Goal: Check status: Check status

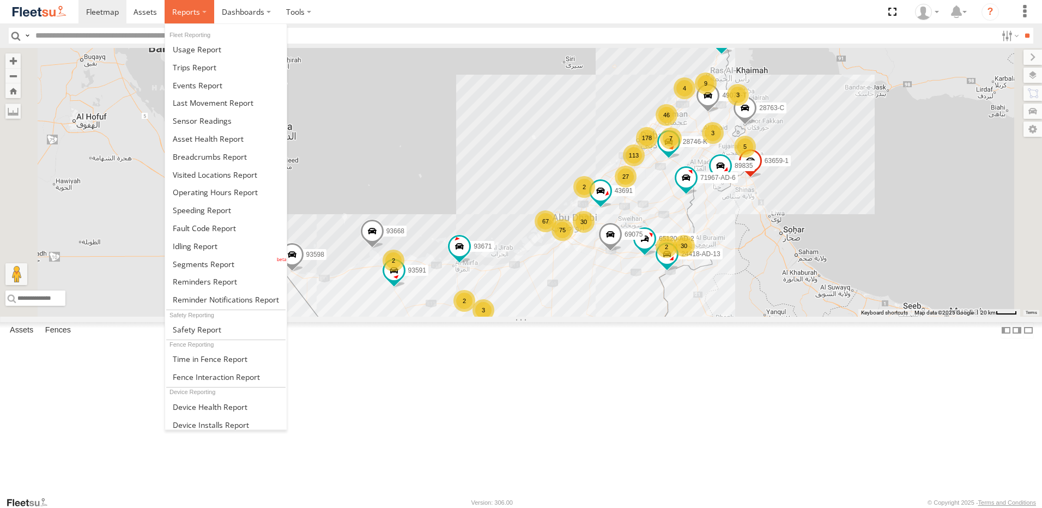
click at [188, 11] on span at bounding box center [186, 12] width 28 height 10
click at [219, 158] on span at bounding box center [210, 157] width 74 height 10
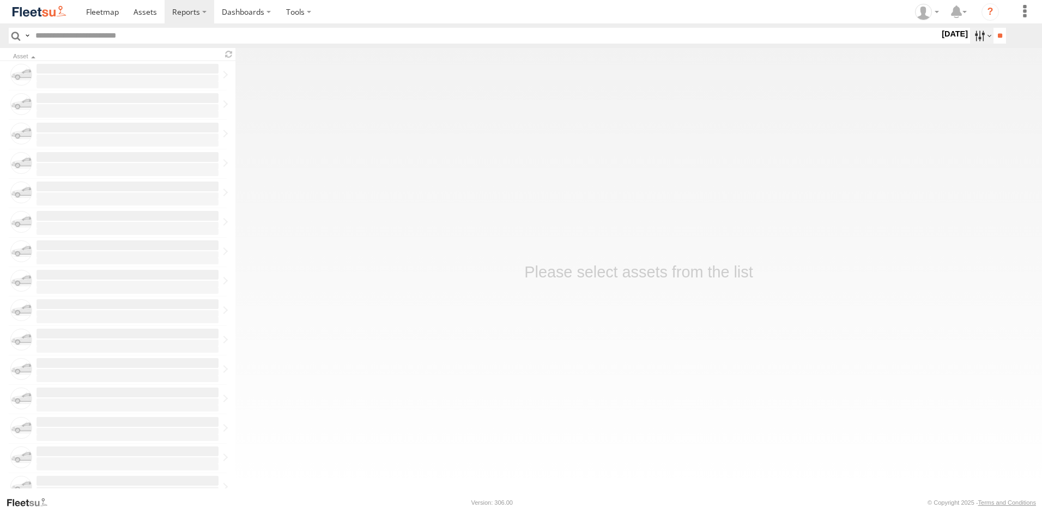
click at [974, 36] on label at bounding box center [981, 36] width 23 height 16
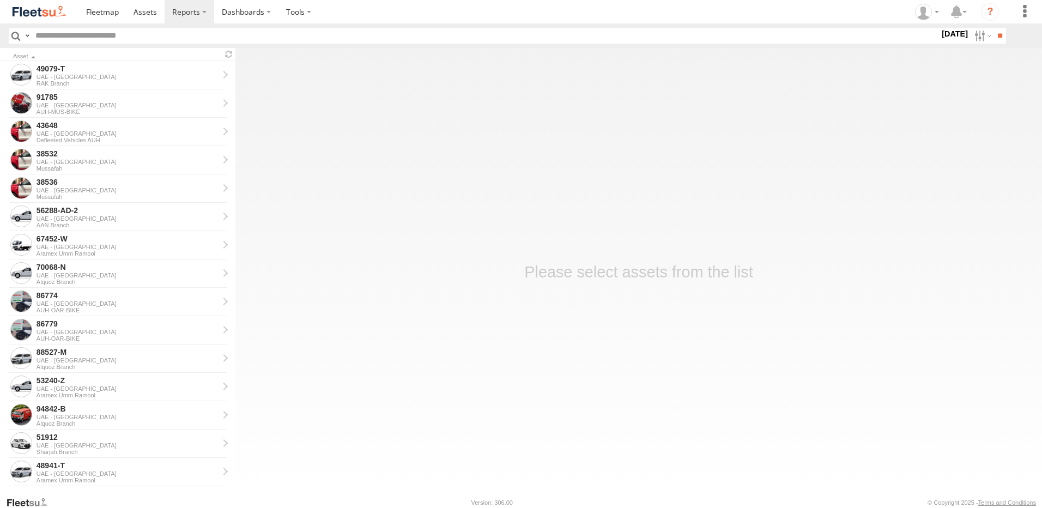
click at [0, 0] on label at bounding box center [0, 0] width 0 height 0
click at [995, 34] on input "**" at bounding box center [1000, 36] width 13 height 16
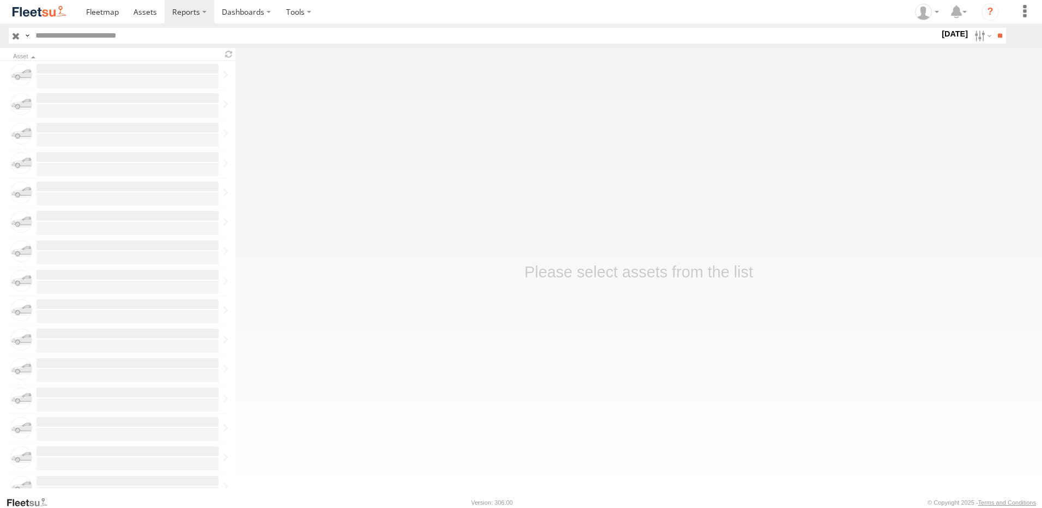
click at [124, 36] on input "text" at bounding box center [485, 36] width 909 height 16
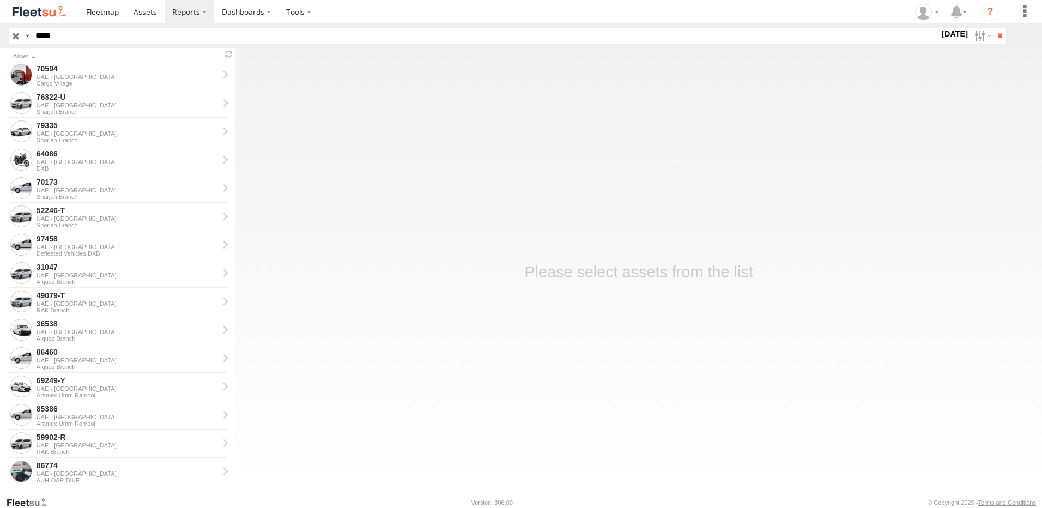
type input "*****"
click at [994, 28] on input "**" at bounding box center [1000, 36] width 13 height 16
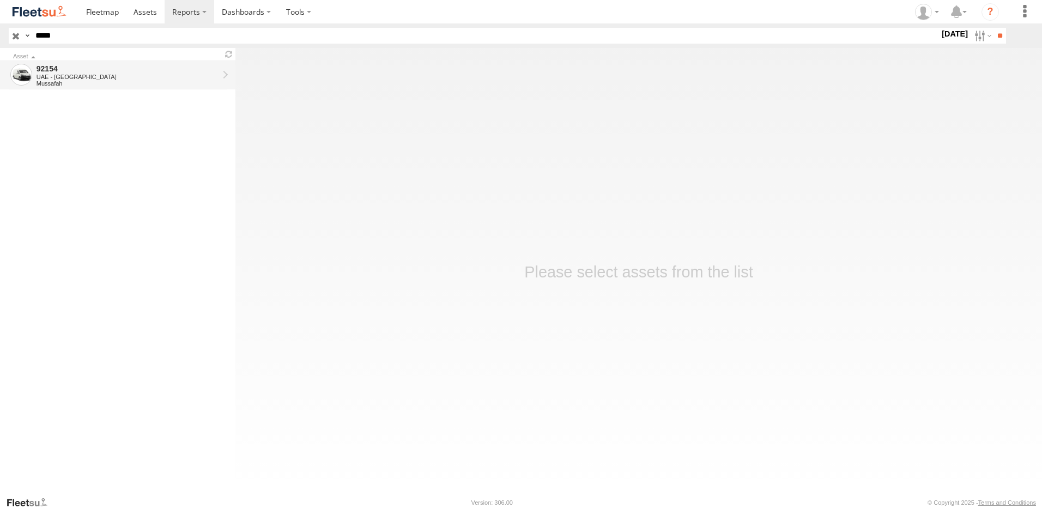
click at [55, 77] on div "UAE - [GEOGRAPHIC_DATA]" at bounding box center [128, 77] width 182 height 7
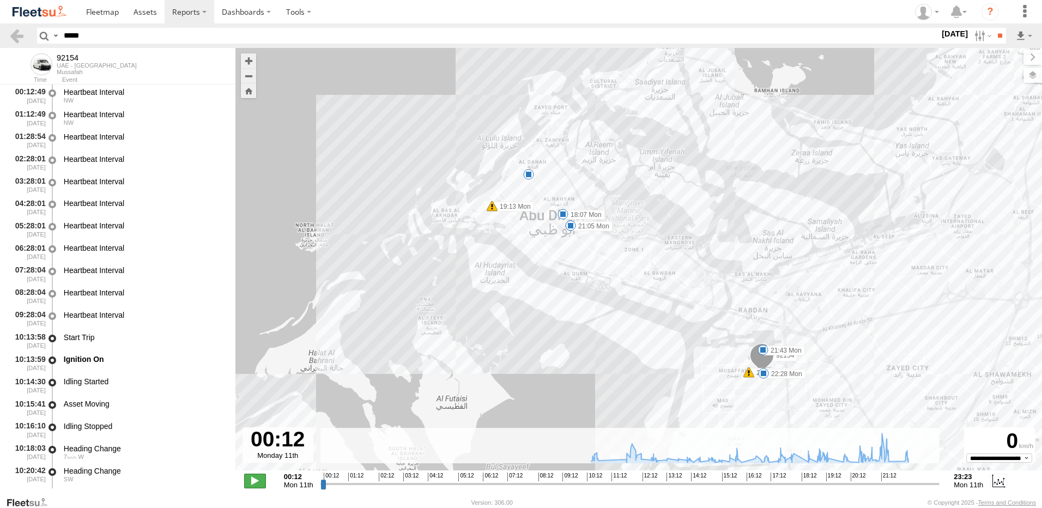
click at [263, 479] on span at bounding box center [255, 481] width 22 height 14
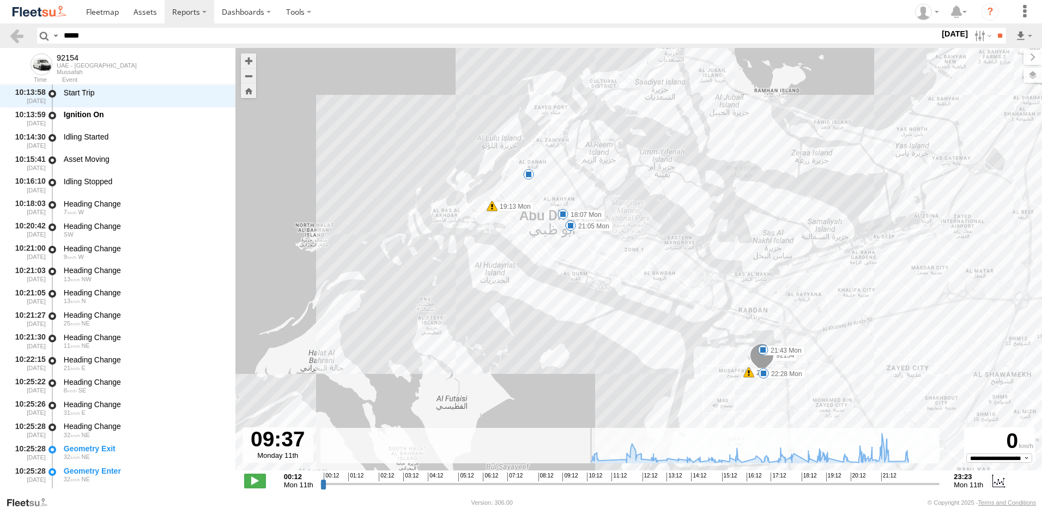
drag, startPoint x: 620, startPoint y: 461, endPoint x: 572, endPoint y: 373, distance: 100.3
click at [572, 479] on input "range" at bounding box center [631, 484] width 620 height 10
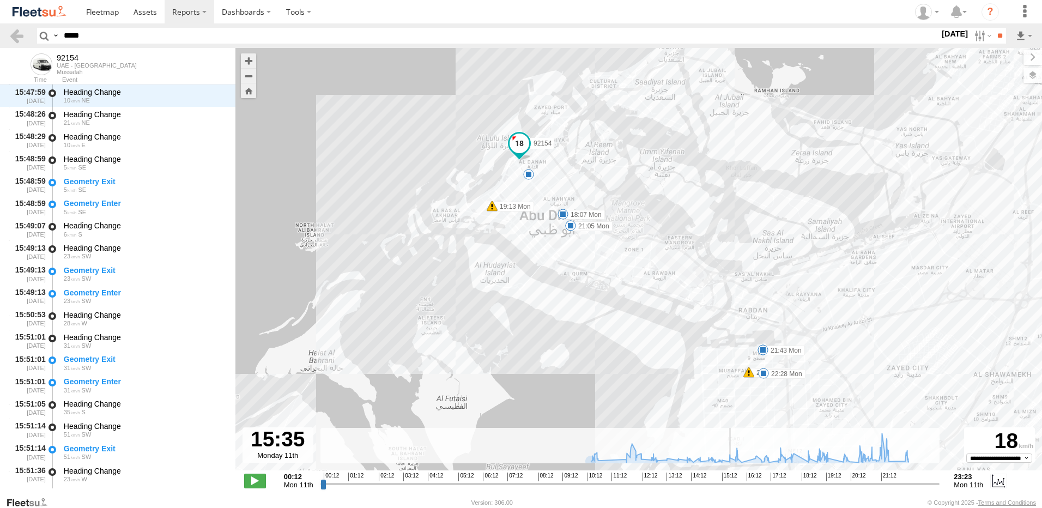
drag, startPoint x: 575, startPoint y: 484, endPoint x: 730, endPoint y: 480, distance: 154.8
click at [730, 480] on input "range" at bounding box center [631, 484] width 620 height 10
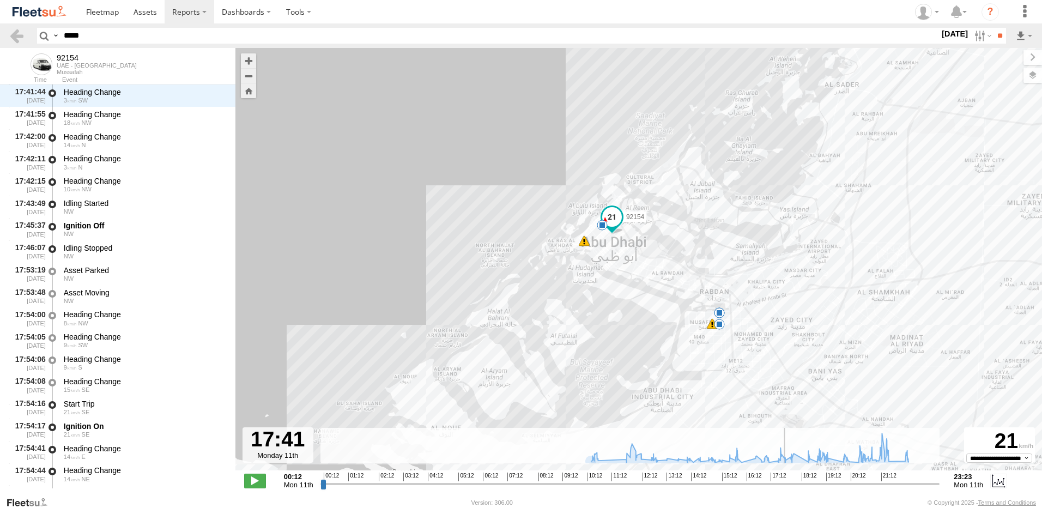
drag, startPoint x: 736, startPoint y: 484, endPoint x: 785, endPoint y: 485, distance: 48.5
click at [785, 485] on input "range" at bounding box center [631, 484] width 620 height 10
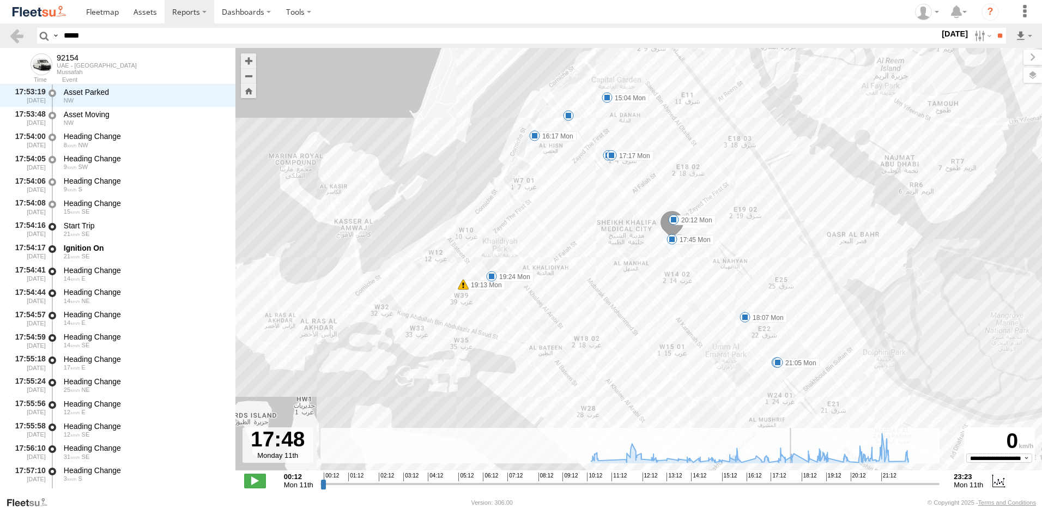
drag, startPoint x: 796, startPoint y: 483, endPoint x: 789, endPoint y: 483, distance: 7.1
click at [789, 483] on input "range" at bounding box center [631, 484] width 620 height 10
drag, startPoint x: 792, startPoint y: 485, endPoint x: 783, endPoint y: 484, distance: 8.7
click at [783, 484] on input "range" at bounding box center [631, 484] width 620 height 10
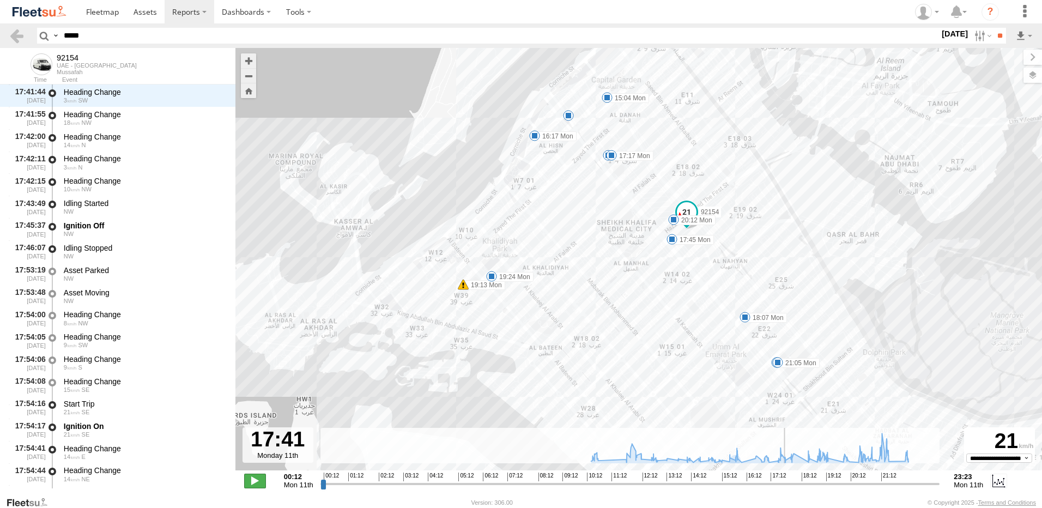
click at [256, 481] on span at bounding box center [255, 481] width 22 height 14
click at [249, 477] on span at bounding box center [255, 481] width 22 height 14
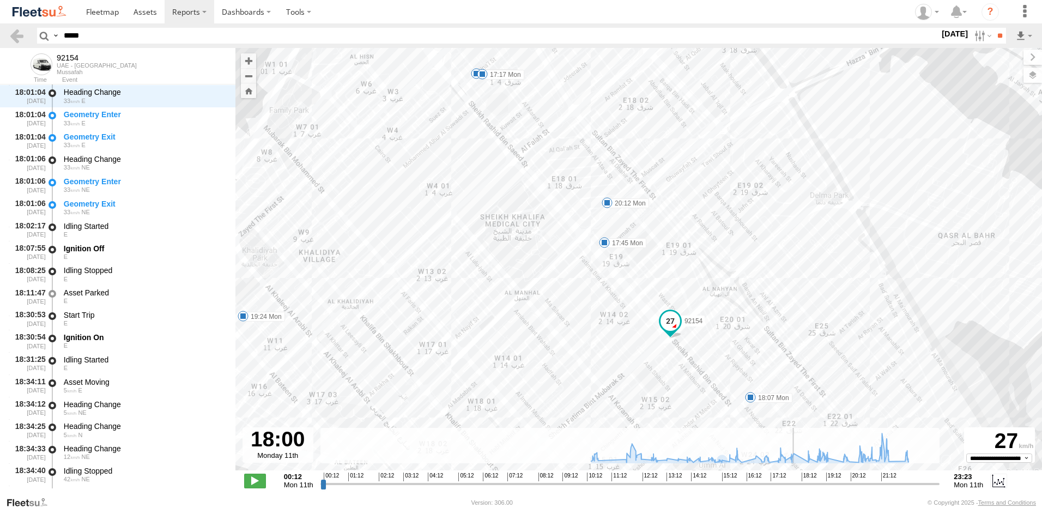
drag, startPoint x: 992, startPoint y: 205, endPoint x: 970, endPoint y: 314, distance: 111.2
click at [970, 314] on div "92154 10:39 Mon 19:13 Mon 21:43 Mon 22:20 Mon 22:28 Mon 16:17 Mon 17:45 Mon 18:…" at bounding box center [638, 265] width 807 height 434
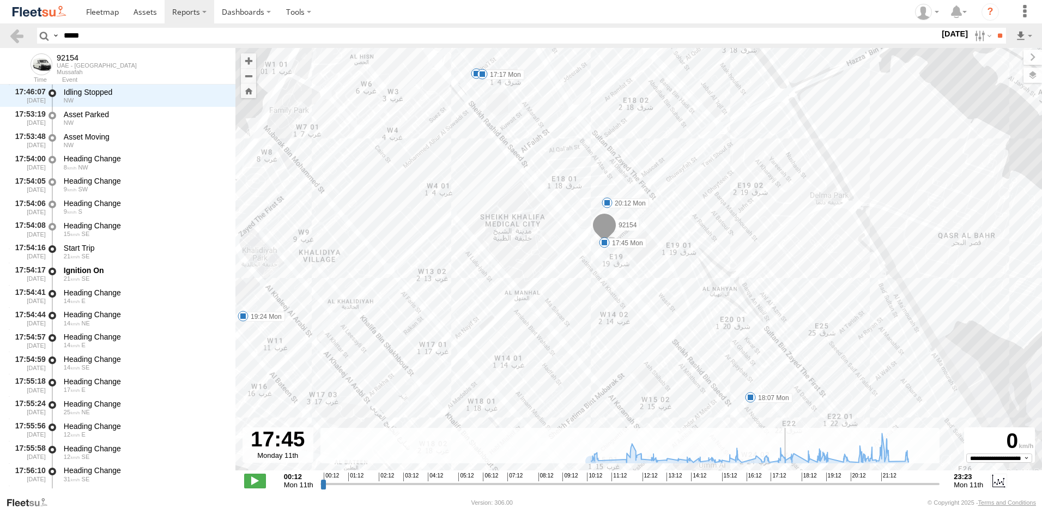
drag, startPoint x: 803, startPoint y: 484, endPoint x: 787, endPoint y: 484, distance: 16.9
click at [787, 484] on input "range" at bounding box center [631, 484] width 620 height 10
type input "**********"
click at [255, 481] on span at bounding box center [255, 481] width 22 height 14
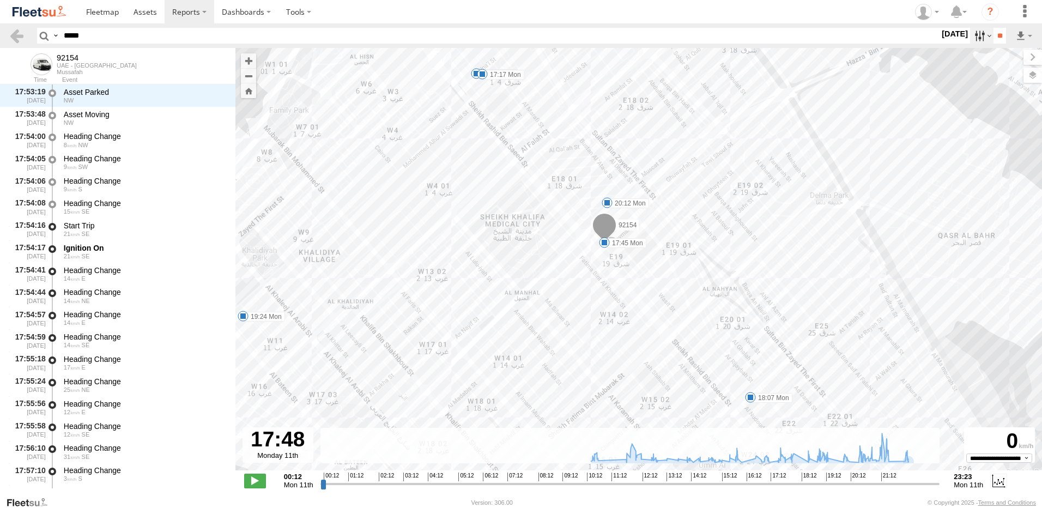
click at [970, 36] on label at bounding box center [981, 36] width 23 height 16
click at [0, 0] on label at bounding box center [0, 0] width 0 height 0
click at [997, 37] on input "**" at bounding box center [1000, 36] width 13 height 16
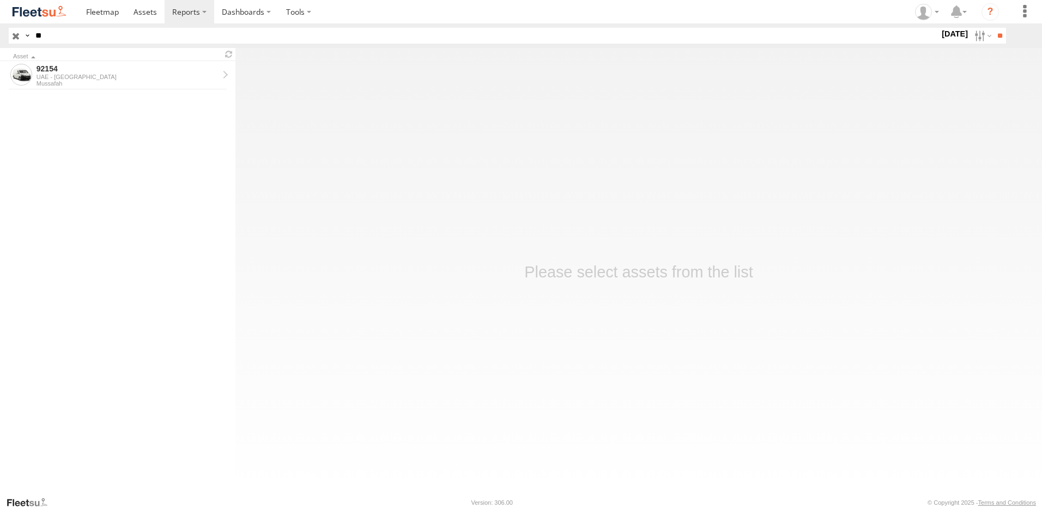
type input "*"
type input "*****"
click at [994, 28] on input "**" at bounding box center [1000, 36] width 13 height 16
click at [77, 74] on div "UAE - [GEOGRAPHIC_DATA]" at bounding box center [128, 77] width 182 height 7
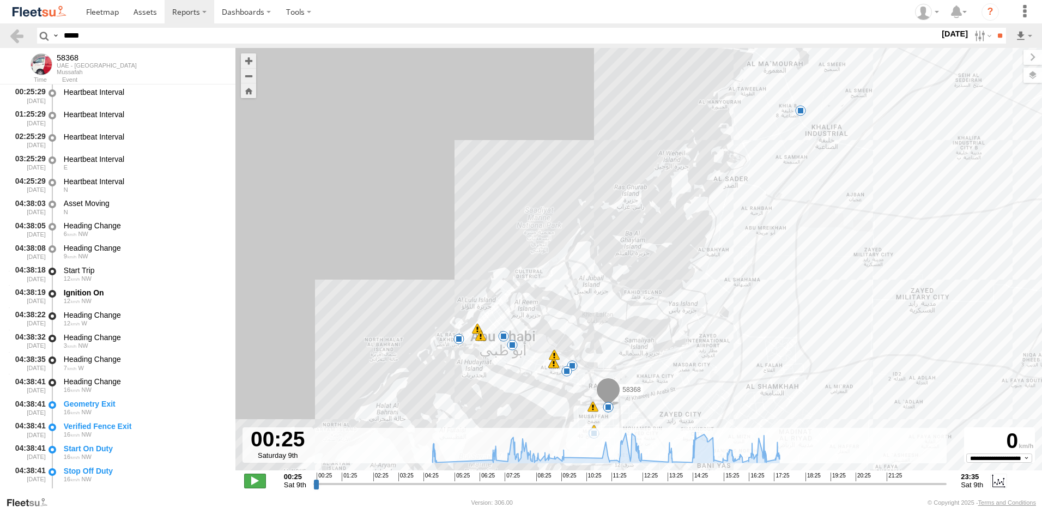
click at [255, 479] on span at bounding box center [255, 481] width 22 height 14
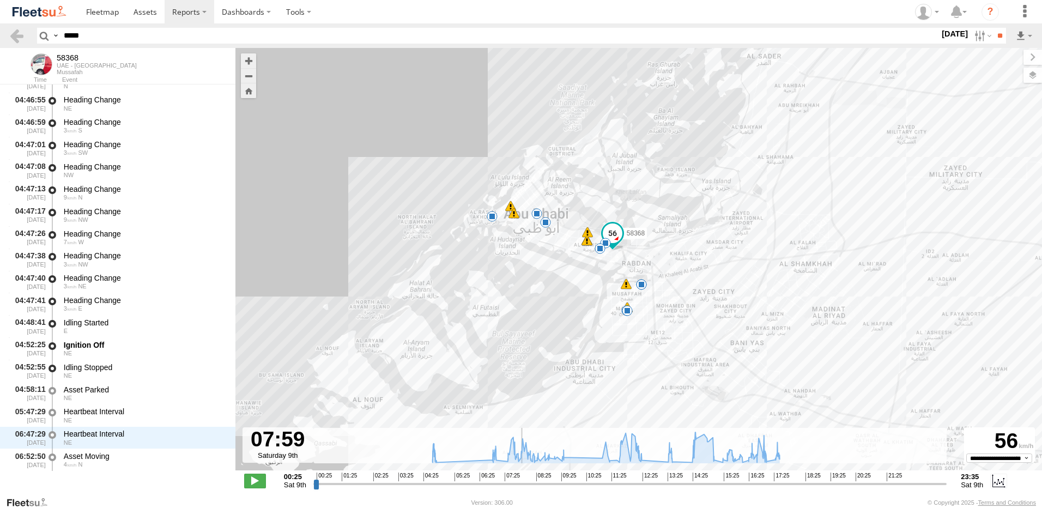
scroll to position [1841, 0]
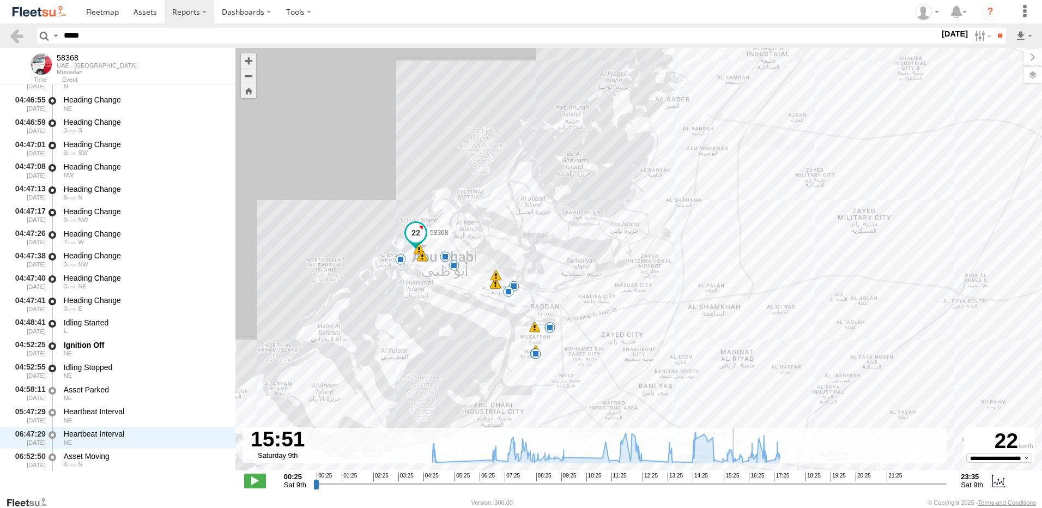
drag, startPoint x: 317, startPoint y: 484, endPoint x: 734, endPoint y: 494, distance: 417.1
click at [734, 489] on input "range" at bounding box center [629, 484] width 633 height 10
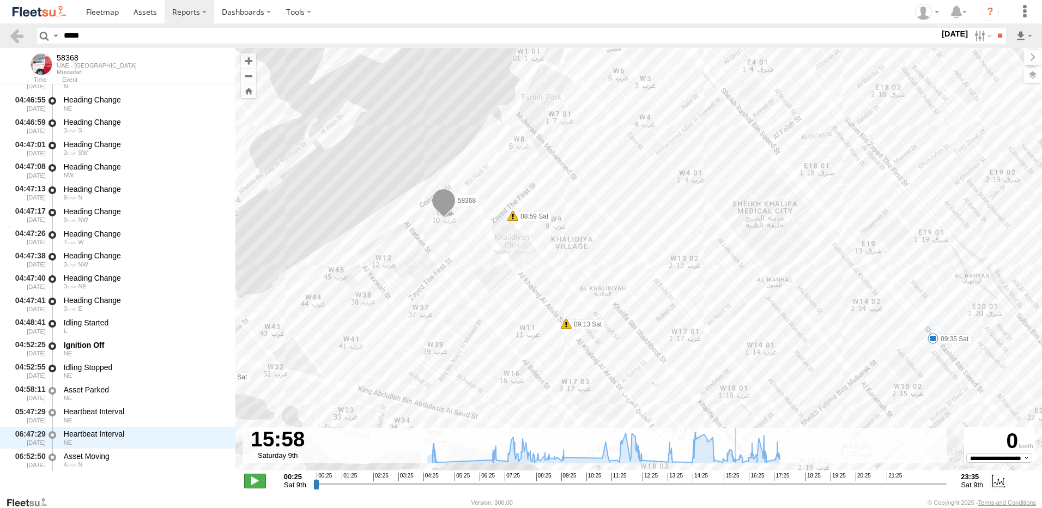
click at [251, 479] on span at bounding box center [255, 481] width 22 height 14
click at [252, 475] on span at bounding box center [255, 481] width 22 height 14
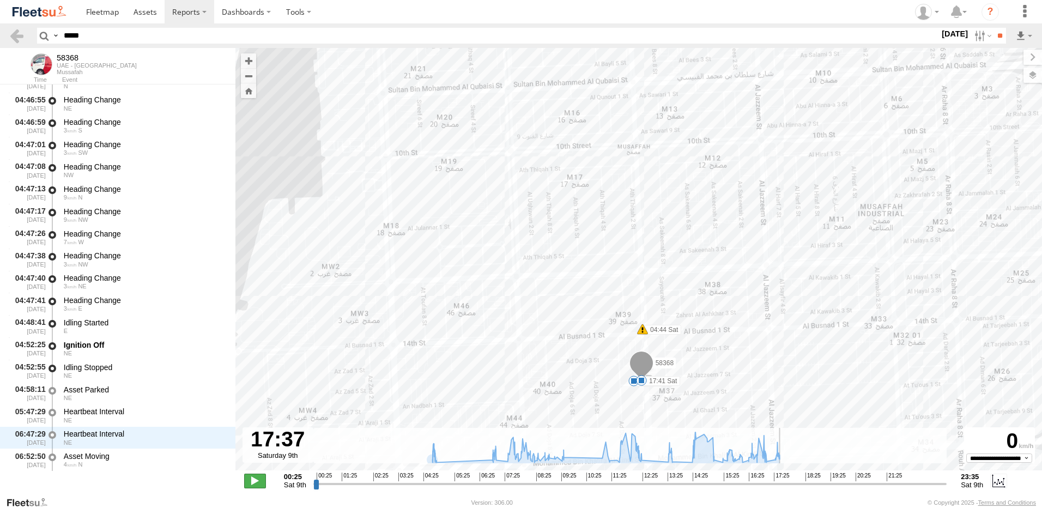
type input "**********"
click at [255, 481] on span at bounding box center [255, 481] width 22 height 14
